Goal: Find specific page/section: Find specific page/section

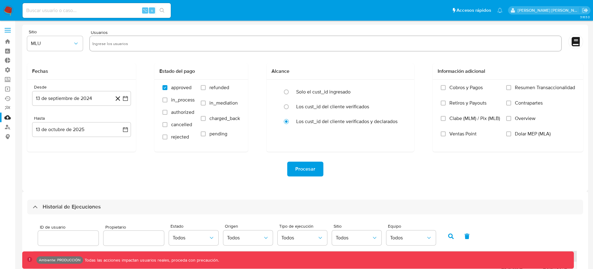
select select "10"
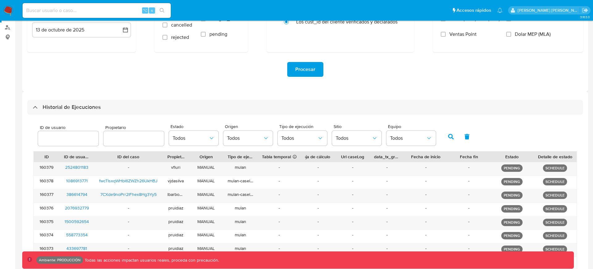
click at [107, 11] on input at bounding box center [97, 10] width 148 height 8
paste input "54214958009_7f7477677c3265717779"
type input "54214958009_7f7477677c3265717779"
click at [396, 43] on div "Alcance Solo el cust_id ingresado Los cust_id del cliente verificados Los cust_…" at bounding box center [340, 8] width 148 height 89
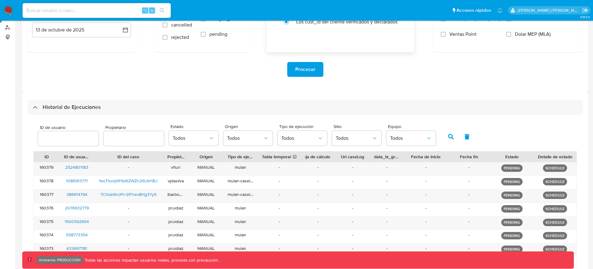
click at [396, 43] on div "Alcance Solo el cust_id ingresado Los cust_id del cliente verificados Los cust_…" at bounding box center [340, 8] width 148 height 89
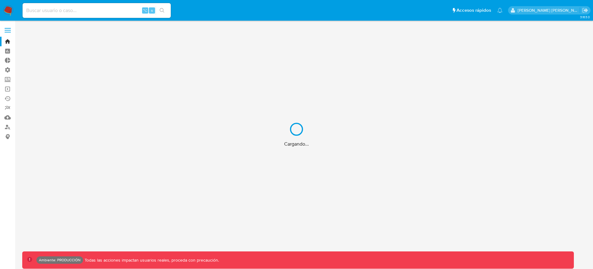
click at [106, 10] on div "Cargando..." at bounding box center [296, 134] width 593 height 269
click at [114, 9] on div "Cargando..." at bounding box center [296, 134] width 593 height 269
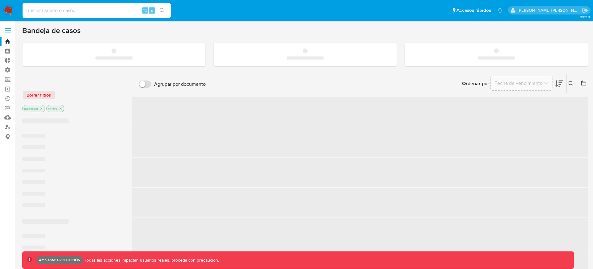
click at [114, 12] on input at bounding box center [97, 10] width 148 height 8
paste input "67919287"
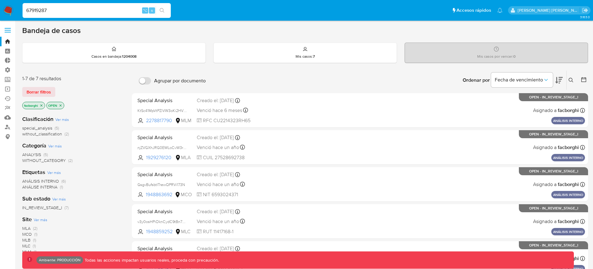
type input "67919287"
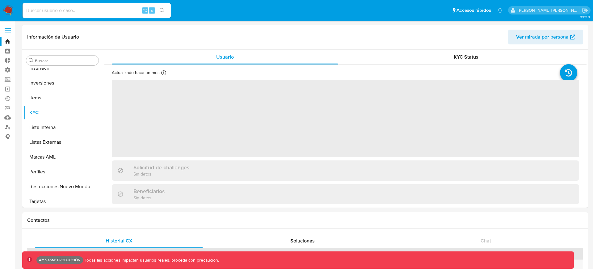
scroll to position [335, 0]
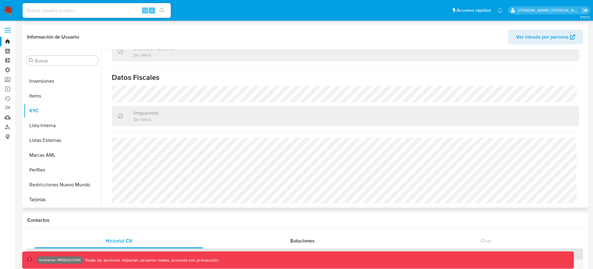
select select "10"
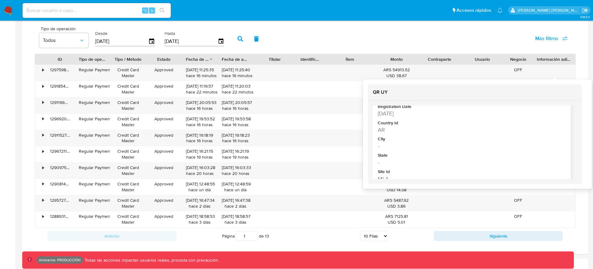
scroll to position [54, 0]
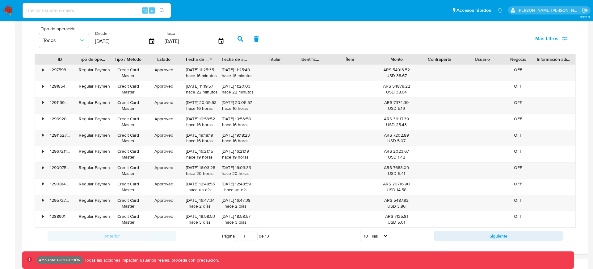
click at [239, 44] on button "button" at bounding box center [240, 38] width 16 height 15
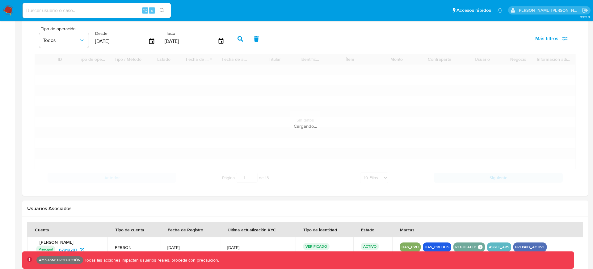
click at [239, 44] on button "button" at bounding box center [240, 38] width 16 height 15
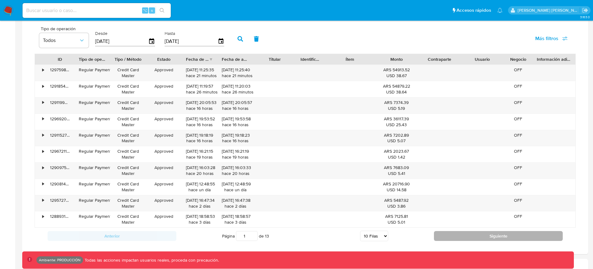
click at [475, 235] on button "Siguiente" at bounding box center [498, 236] width 129 height 10
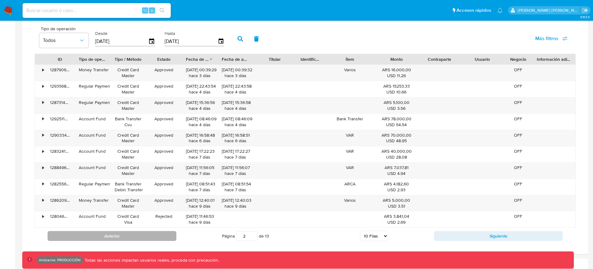
click at [153, 235] on button "Anterior" at bounding box center [112, 236] width 129 height 10
type input "1"
